Goal: Transaction & Acquisition: Purchase product/service

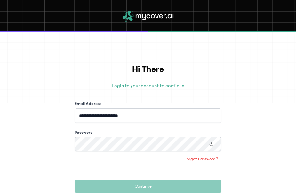
scroll to position [41, 0]
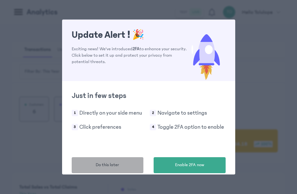
click at [110, 165] on span "Do this later" at bounding box center [107, 165] width 23 height 7
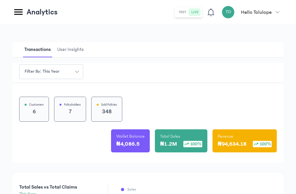
click at [18, 12] on icon at bounding box center [18, 12] width 8 height 6
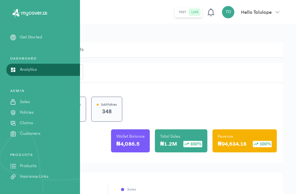
click at [26, 168] on p "Products" at bounding box center [28, 166] width 17 height 7
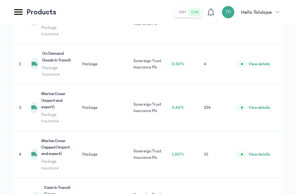
scroll to position [180, 0]
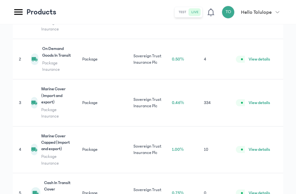
click at [261, 100] on button "View details" at bounding box center [259, 102] width 21 height 6
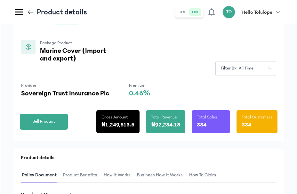
scroll to position [50, 0]
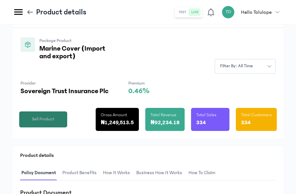
click at [40, 123] on button "Sell Product" at bounding box center [43, 119] width 48 height 16
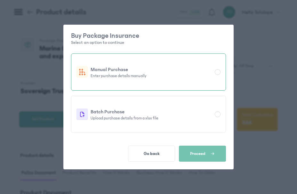
click at [192, 81] on div "Manual Purchase Enter purchase details manually" at bounding box center [148, 72] width 144 height 29
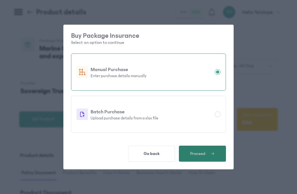
click at [203, 150] on button "Proceed" at bounding box center [202, 154] width 47 height 16
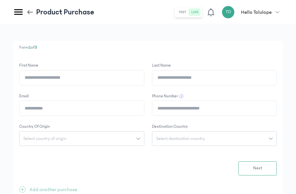
click at [100, 81] on input "First Name" at bounding box center [82, 77] width 124 height 15
type input "*******"
click at [196, 77] on input "Last Name" at bounding box center [214, 77] width 124 height 15
type input "*******"
click at [86, 108] on input "Email" at bounding box center [82, 108] width 124 height 15
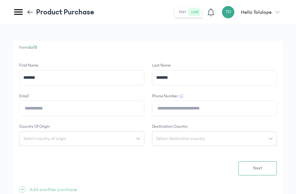
click at [86, 108] on input "Email" at bounding box center [82, 108] width 124 height 15
type input "**********"
click at [182, 108] on input "Phone Number" at bounding box center [214, 108] width 124 height 15
type input "**********"
click at [77, 141] on button "Select country of origin" at bounding box center [81, 138] width 125 height 15
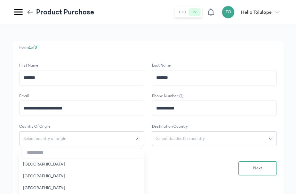
click at [45, 151] on input "search" at bounding box center [82, 153] width 120 height 12
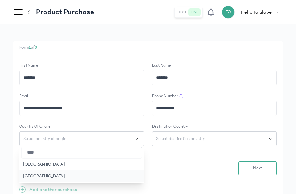
type input "****"
click at [45, 178] on button "[GEOGRAPHIC_DATA]" at bounding box center [81, 176] width 125 height 12
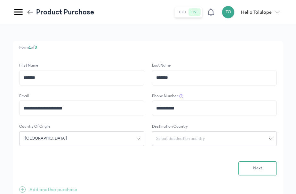
click at [170, 143] on button "Select destination country" at bounding box center [214, 138] width 125 height 15
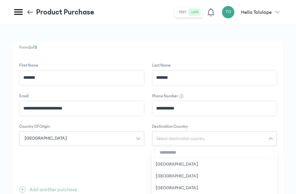
click at [172, 152] on input "search" at bounding box center [215, 153] width 120 height 12
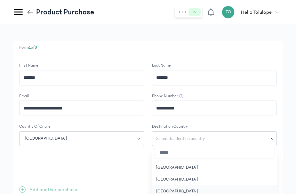
type input "*****"
click at [178, 189] on button "[GEOGRAPHIC_DATA]" at bounding box center [214, 191] width 125 height 12
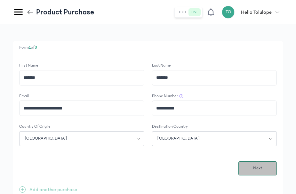
click at [261, 168] on span "Next" at bounding box center [257, 168] width 9 height 7
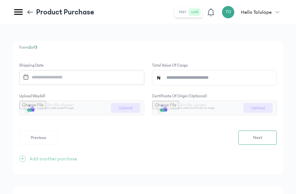
click at [27, 75] on icon at bounding box center [27, 75] width 0 height 1
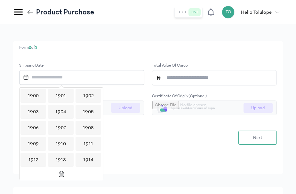
scroll to position [620, 0]
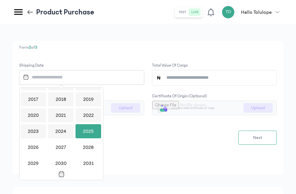
click at [82, 134] on div "2025" at bounding box center [88, 131] width 26 height 14
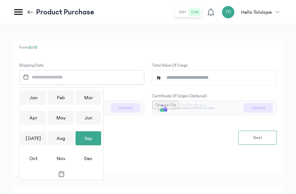
click at [83, 136] on div "Sep" at bounding box center [88, 138] width 26 height 14
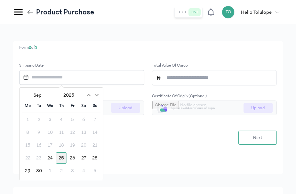
click at [60, 154] on div "25" at bounding box center [61, 157] width 11 height 11
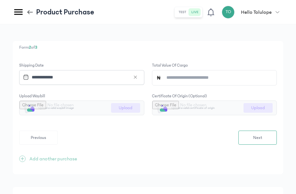
click at [193, 81] on input "Total value of cargo" at bounding box center [217, 77] width 112 height 15
type input "******"
click at [145, 137] on div "Previous Next" at bounding box center [148, 138] width 258 height 14
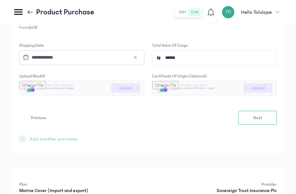
scroll to position [20, 0]
